Goal: Complete application form

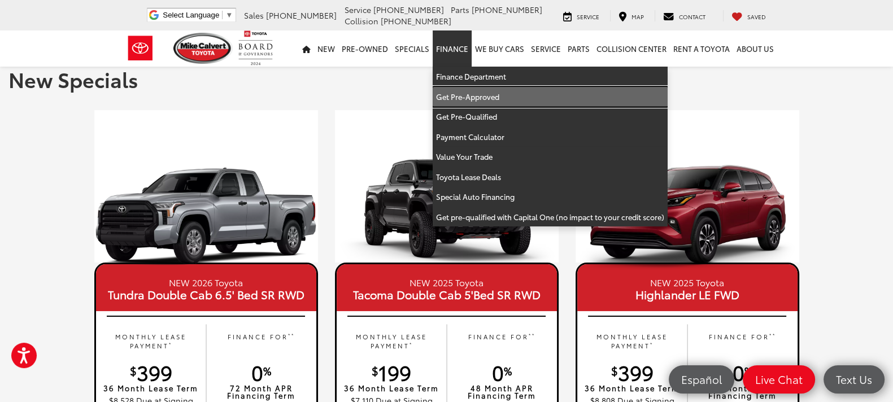
click at [488, 96] on link "Get Pre-Approved" at bounding box center [550, 97] width 235 height 20
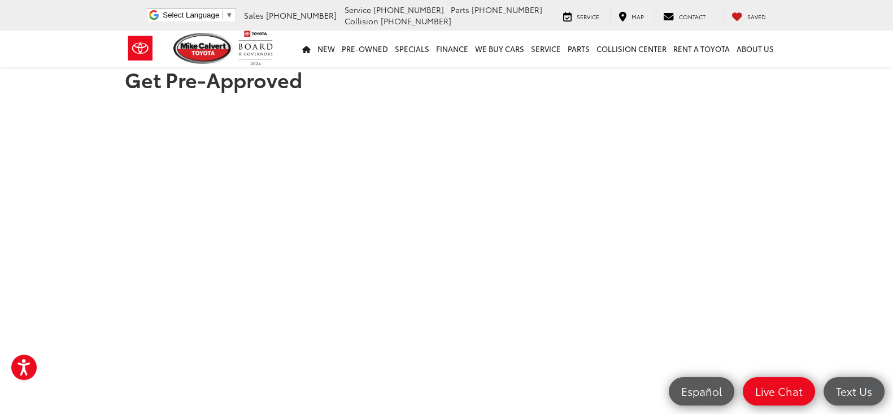
click at [103, 240] on section "Get Pre-Approved" at bounding box center [446, 395] width 893 height 889
click at [95, 240] on section "Get Pre-Approved" at bounding box center [446, 395] width 893 height 889
click at [88, 258] on section "Get Pre-Approved" at bounding box center [446, 395] width 893 height 889
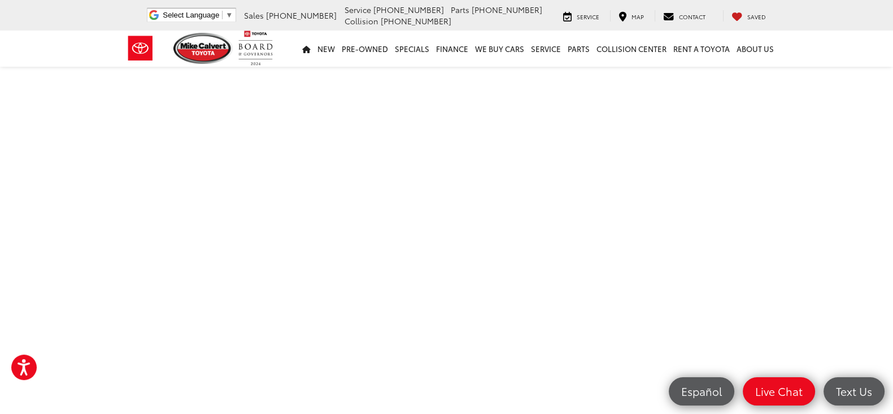
click at [97, 283] on section "Get Pre-Approved" at bounding box center [446, 395] width 893 height 889
click at [115, 263] on section "Get Pre-Approved" at bounding box center [446, 189] width 893 height 889
